Goal: Task Accomplishment & Management: Use online tool/utility

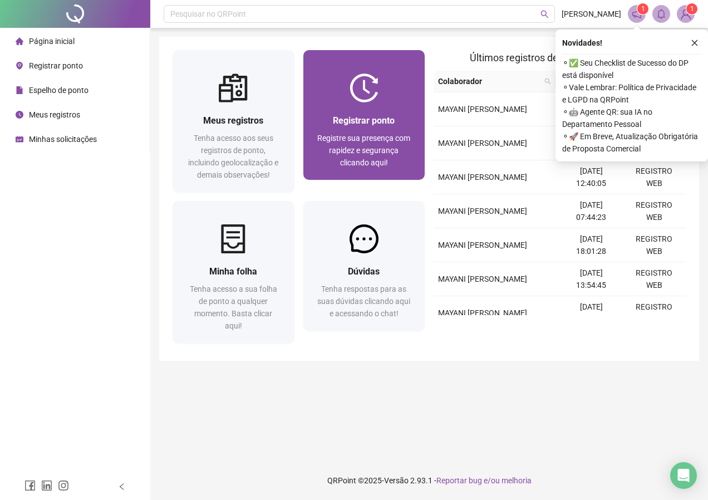
click at [367, 118] on span "Registrar ponto" at bounding box center [364, 120] width 62 height 11
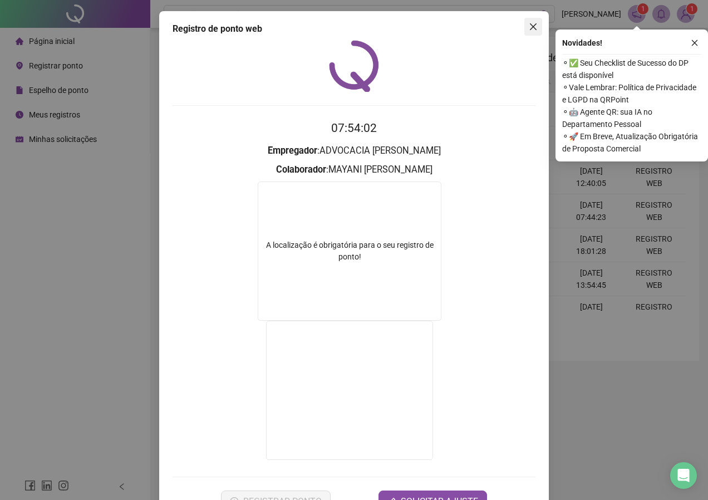
click at [529, 22] on button "Close" at bounding box center [533, 27] width 18 height 18
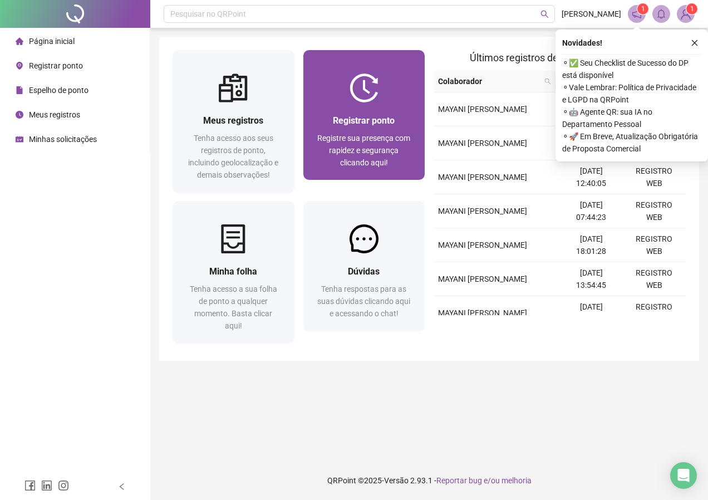
click at [378, 144] on div "Registre sua presença com rapidez e segurança clicando aqui!" at bounding box center [364, 150] width 95 height 37
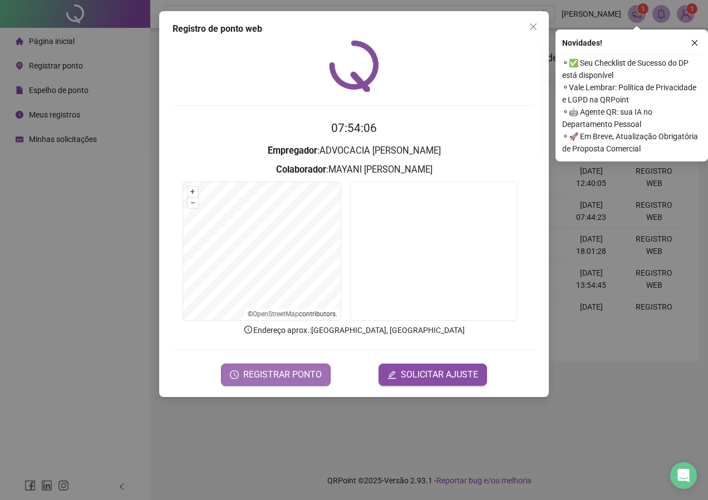
click at [287, 368] on span "REGISTRAR PONTO" at bounding box center [282, 374] width 78 height 13
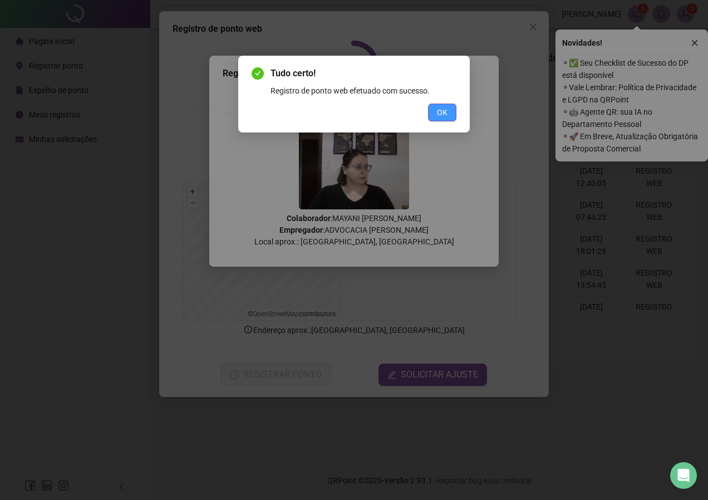
click at [442, 108] on span "OK" at bounding box center [442, 112] width 11 height 12
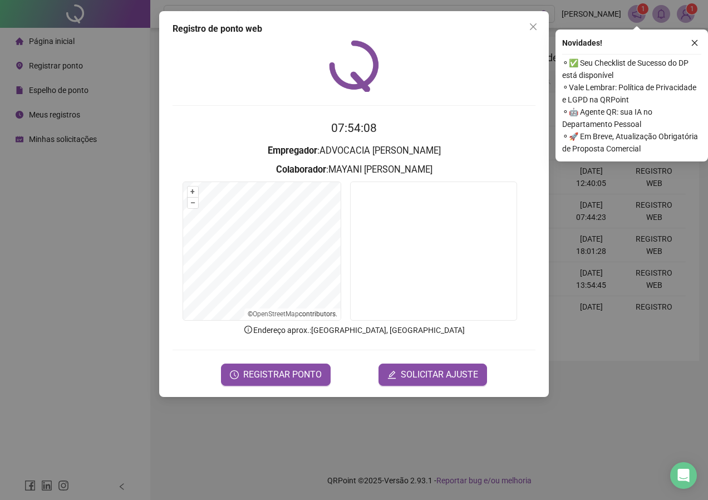
click at [526, 27] on span "Close" at bounding box center [533, 26] width 18 height 9
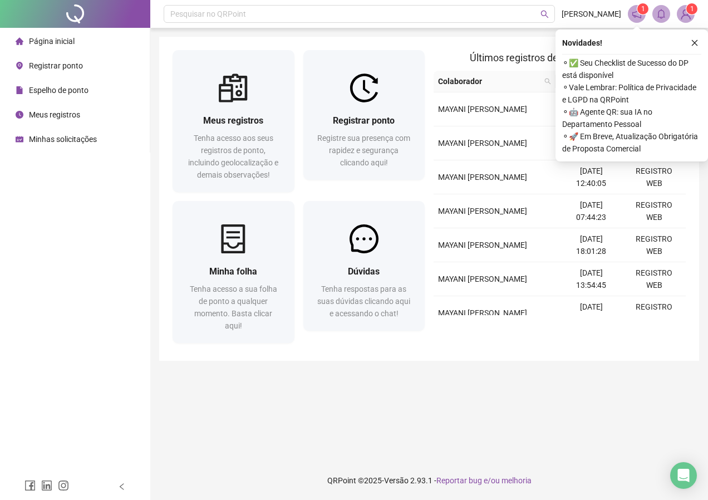
click at [60, 120] on div "Meus registros" at bounding box center [48, 114] width 65 height 22
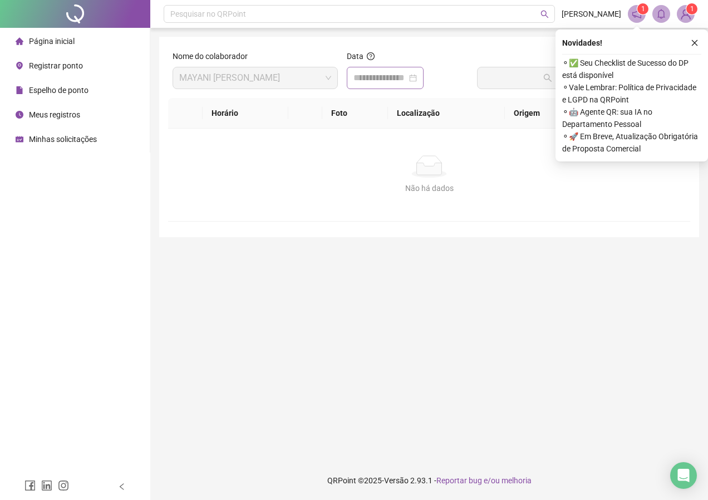
click at [423, 80] on div at bounding box center [385, 78] width 77 height 22
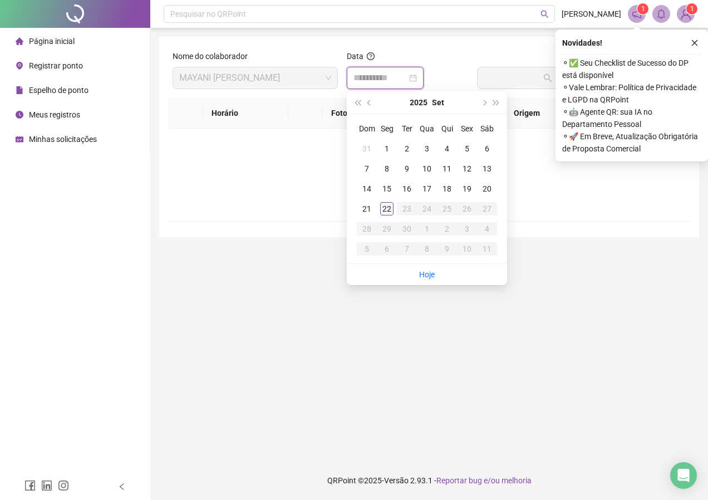
type input "**********"
click at [387, 208] on div "22" at bounding box center [386, 208] width 13 height 13
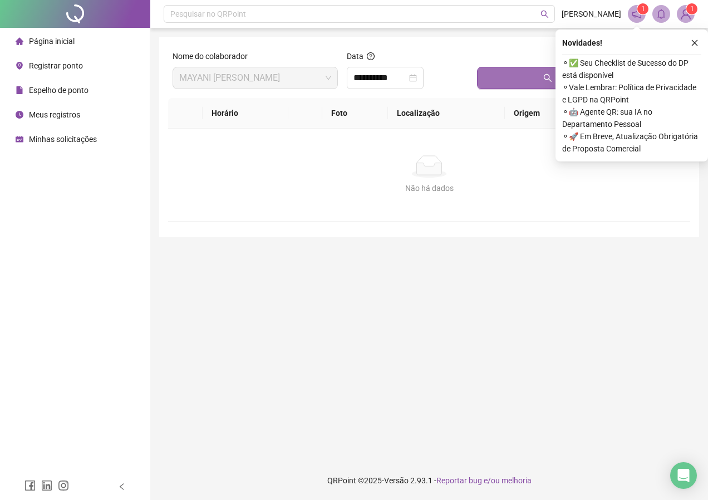
click at [524, 68] on button "Buscar registros" at bounding box center [581, 78] width 209 height 22
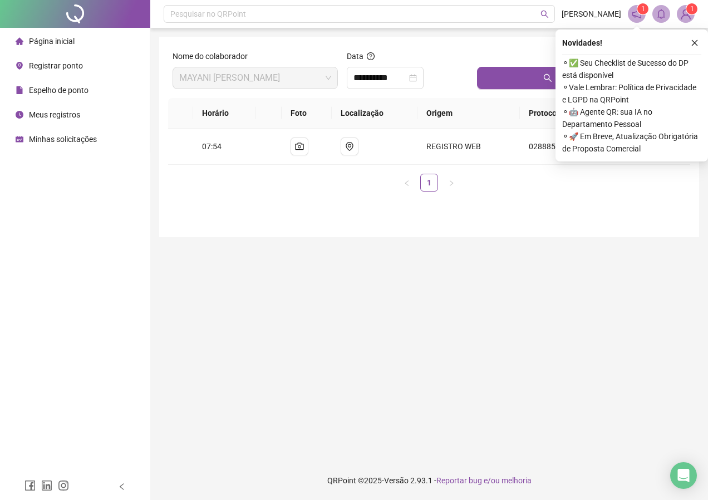
drag, startPoint x: 693, startPoint y: 39, endPoint x: 639, endPoint y: 53, distance: 55.6
click at [692, 39] on icon "close" at bounding box center [694, 43] width 8 height 8
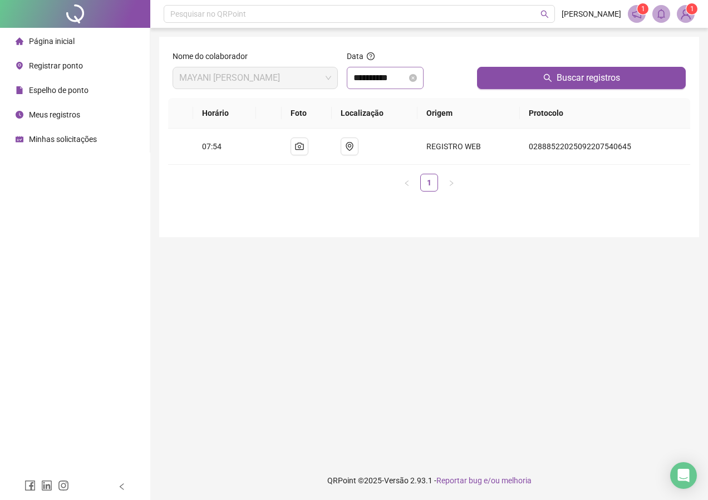
click at [417, 81] on icon "close-circle" at bounding box center [413, 78] width 8 height 8
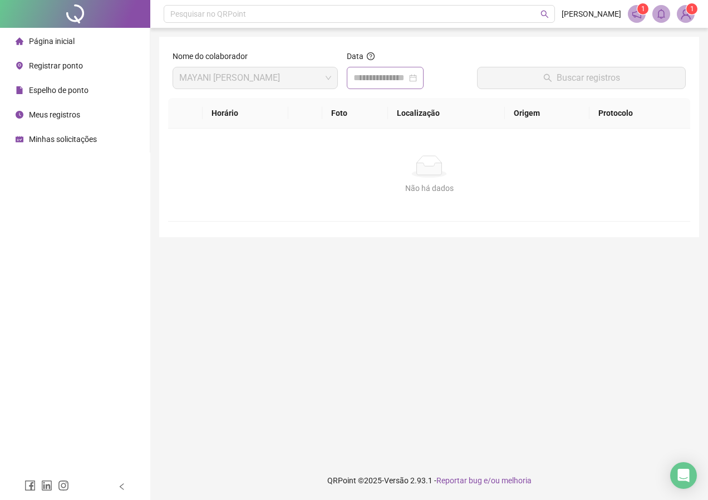
click at [417, 75] on div at bounding box center [384, 77] width 63 height 13
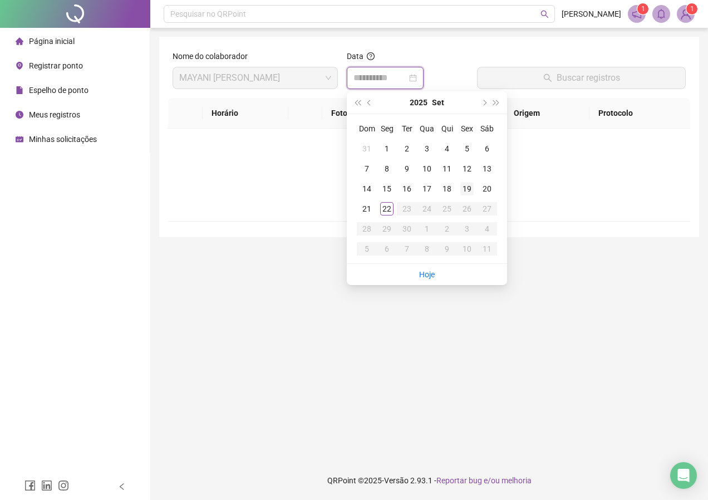
type input "**********"
click at [464, 186] on div "19" at bounding box center [466, 188] width 13 height 13
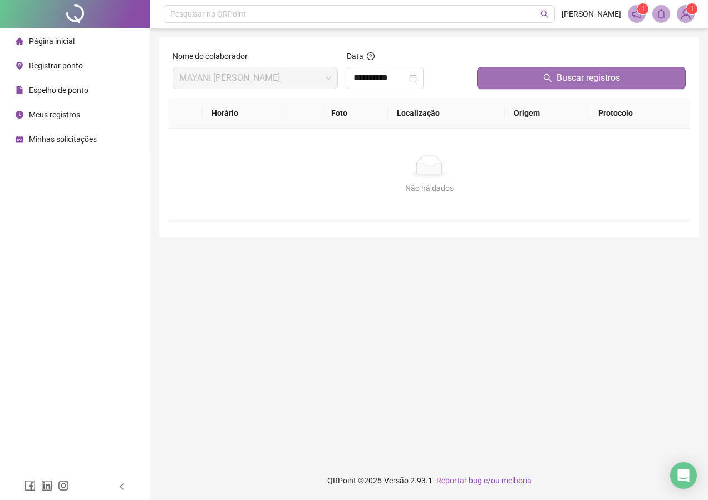
click at [549, 76] on icon "search" at bounding box center [547, 77] width 9 height 9
